Goal: Information Seeking & Learning: Learn about a topic

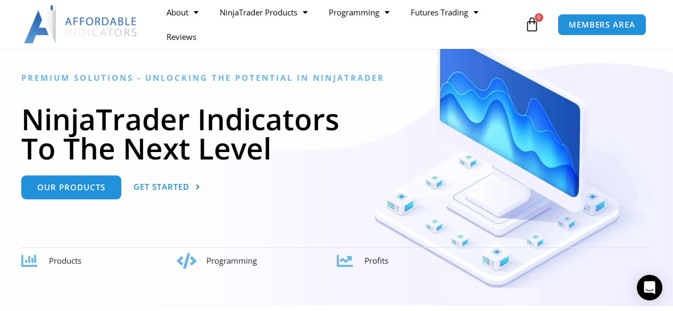
scroll to position [160, 0]
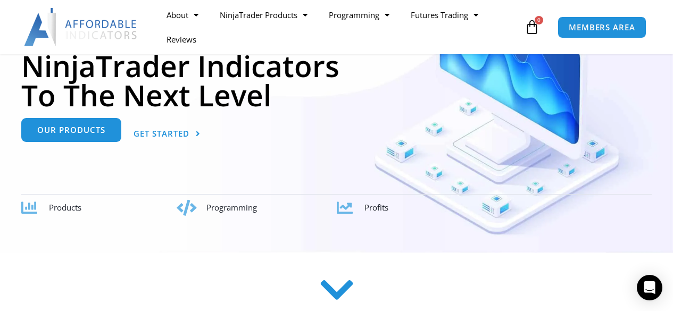
click at [80, 138] on link "Our Products" at bounding box center [71, 130] width 100 height 24
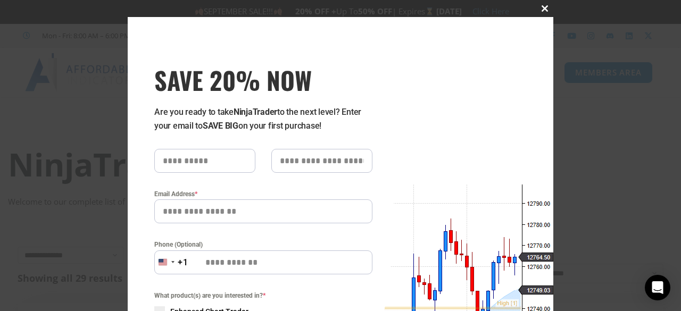
click at [542, 6] on span at bounding box center [544, 8] width 17 height 6
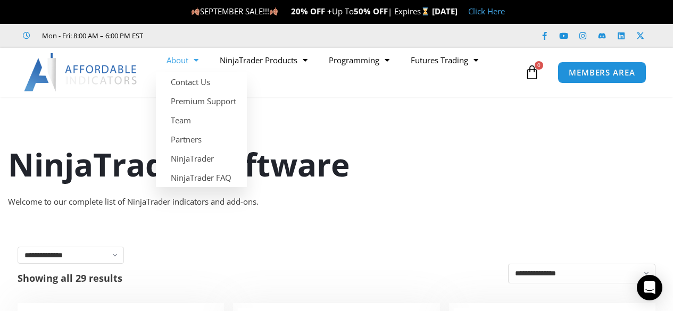
click at [510, 186] on h1 "NinjaTrader Software" at bounding box center [336, 164] width 657 height 45
